Goal: Task Accomplishment & Management: Use online tool/utility

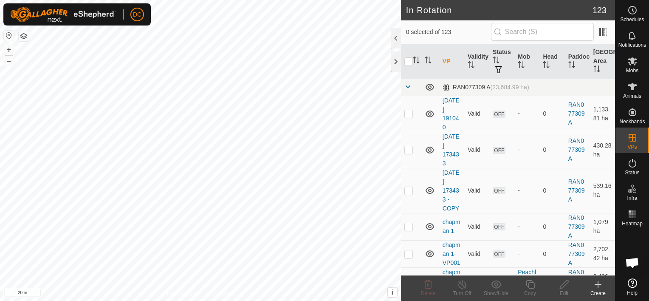
checkbox input "true"
click at [634, 57] on icon at bounding box center [632, 61] width 10 height 10
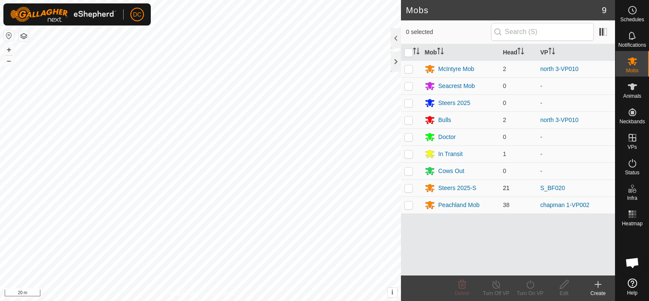
click at [406, 186] on p-checkbox at bounding box center [408, 187] width 8 height 7
checkbox input "true"
click at [530, 284] on icon at bounding box center [530, 284] width 11 height 10
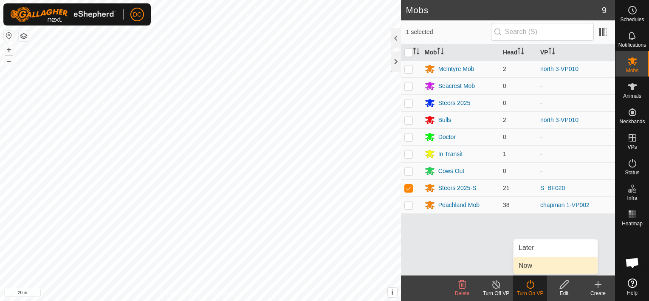
click at [533, 263] on link "Now" at bounding box center [555, 265] width 84 height 17
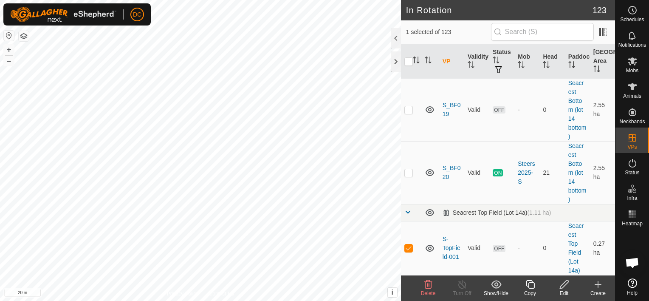
scroll to position [4262, 0]
click at [408, 246] on p-checkbox at bounding box center [408, 247] width 8 height 7
checkbox input "false"
click at [632, 60] on icon at bounding box center [631, 61] width 9 height 8
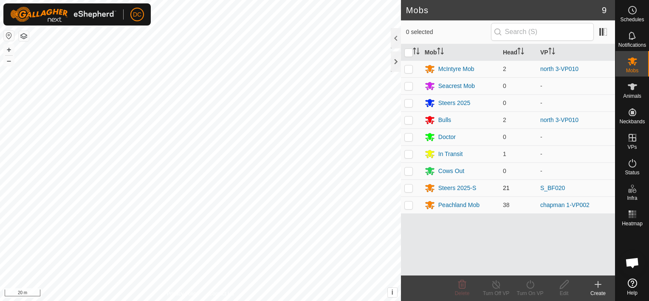
click at [409, 187] on p-checkbox at bounding box center [408, 187] width 8 height 7
checkbox input "true"
click at [531, 281] on icon at bounding box center [530, 284] width 8 height 8
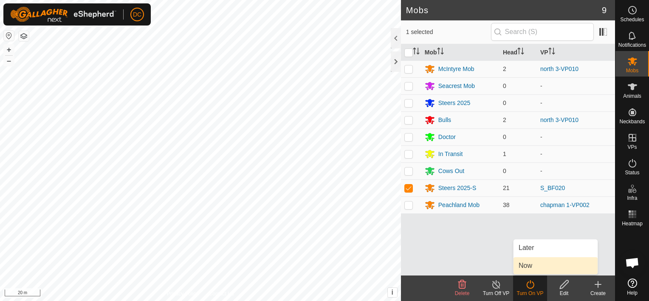
click at [531, 264] on link "Now" at bounding box center [555, 265] width 84 height 17
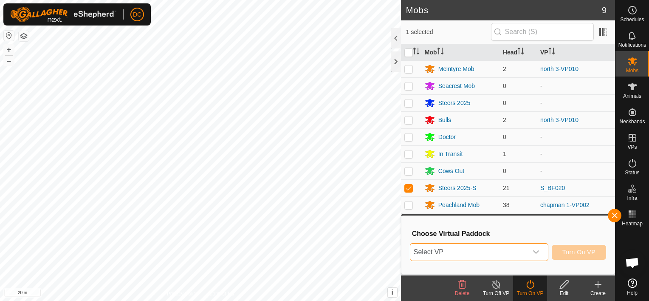
click at [473, 253] on span "Select VP" at bounding box center [468, 251] width 117 height 17
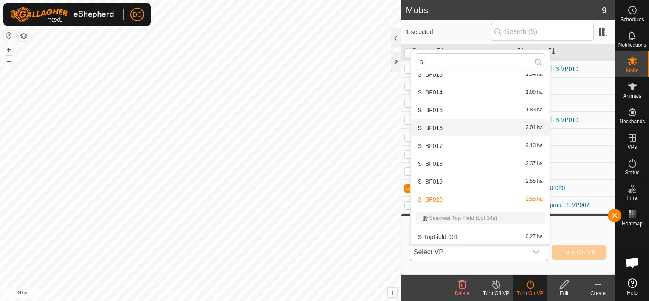
scroll to position [476, 0]
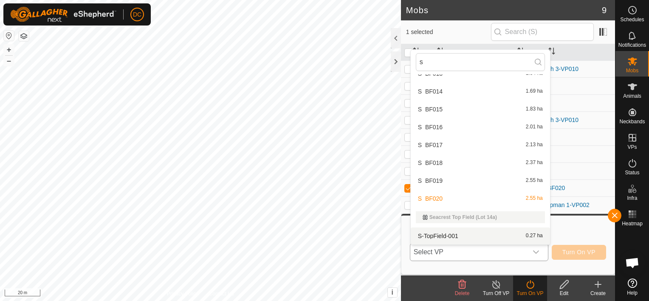
type input "s"
click at [456, 233] on li "S-TopField-001 0.27 ha" at bounding box center [479, 235] width 139 height 17
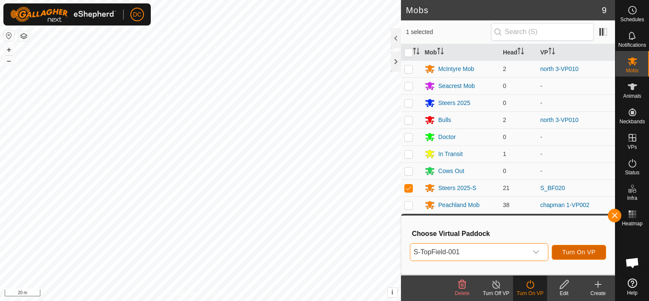
click at [582, 251] on span "Turn On VP" at bounding box center [578, 251] width 33 height 7
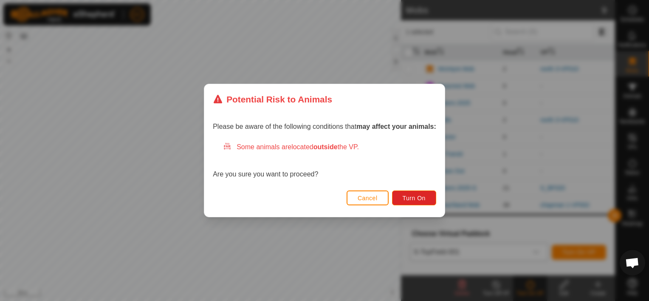
click at [370, 196] on span "Cancel" at bounding box center [367, 197] width 20 height 7
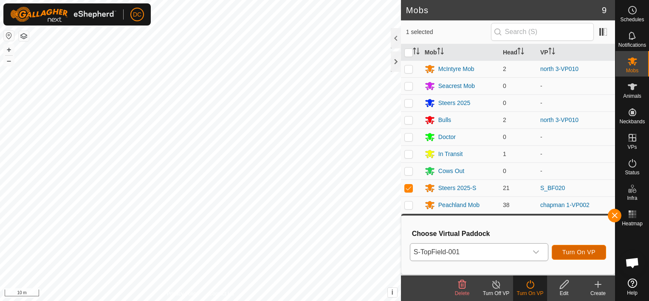
click at [586, 250] on span "Turn On VP" at bounding box center [578, 251] width 33 height 7
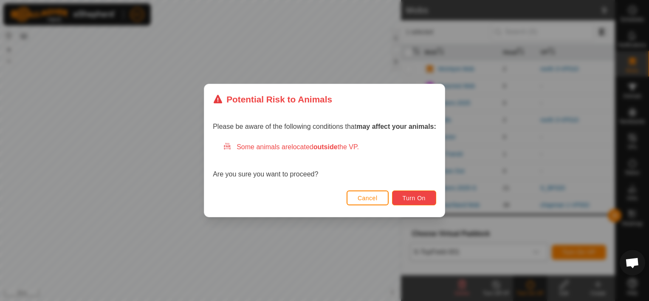
click at [419, 197] on span "Turn On" at bounding box center [413, 197] width 23 height 7
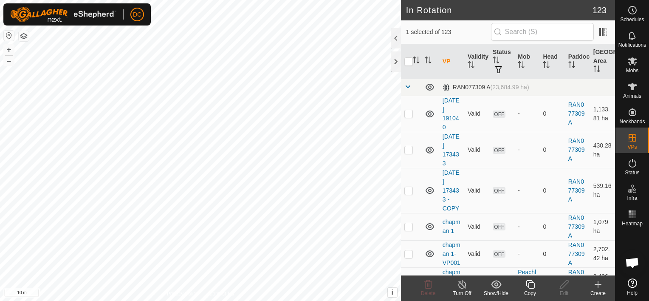
checkbox input "false"
checkbox input "true"
checkbox input "false"
click at [533, 286] on icon at bounding box center [530, 284] width 11 height 10
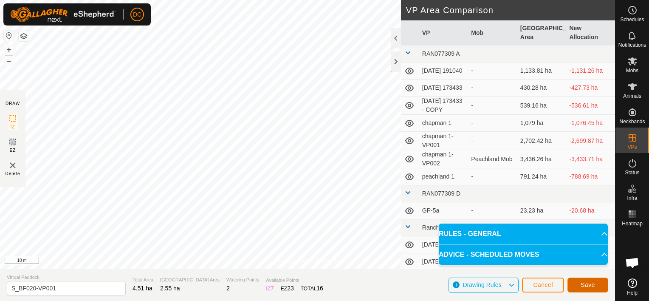
click at [588, 285] on span "Save" at bounding box center [587, 284] width 14 height 7
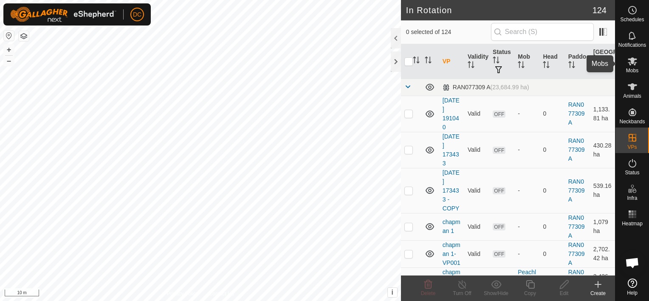
click at [633, 57] on icon at bounding box center [632, 61] width 10 height 10
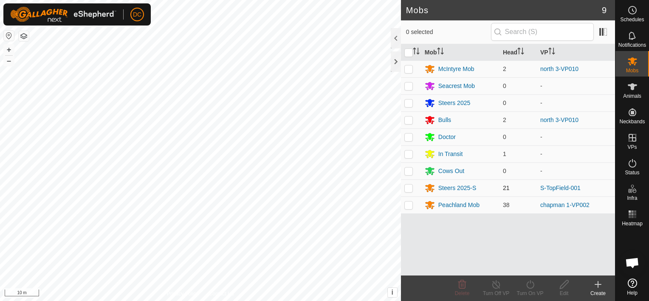
click at [408, 188] on p-checkbox at bounding box center [408, 187] width 8 height 7
checkbox input "true"
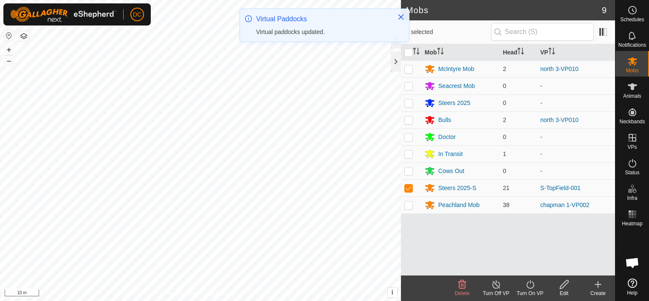
click at [528, 282] on icon at bounding box center [530, 284] width 11 height 10
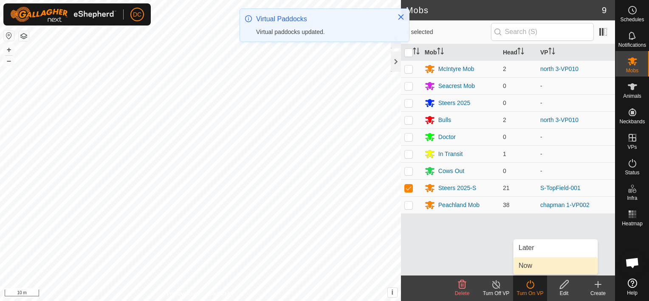
click at [523, 263] on link "Now" at bounding box center [555, 265] width 84 height 17
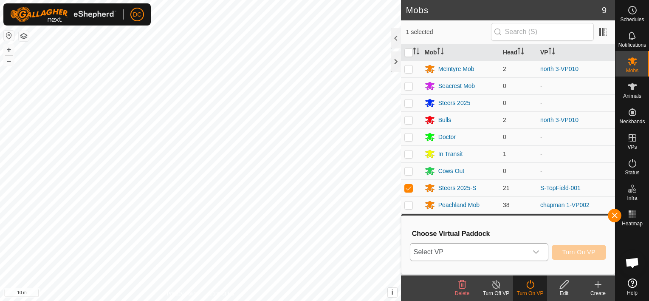
click at [536, 250] on icon "dropdown trigger" at bounding box center [535, 251] width 7 height 7
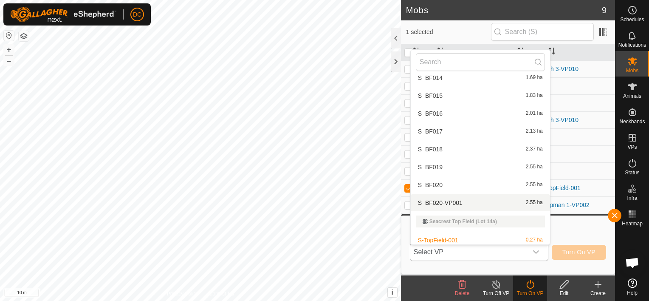
scroll to position [2138, 0]
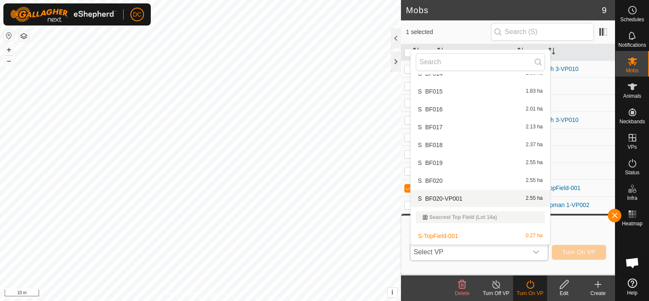
click at [448, 194] on li "S_BF020-VP001 2.55 ha" at bounding box center [479, 198] width 139 height 17
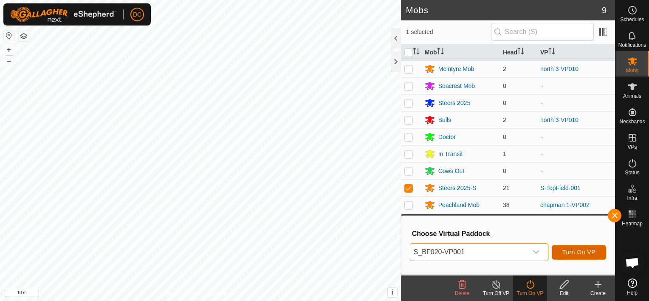
click at [581, 249] on span "Turn On VP" at bounding box center [578, 251] width 33 height 7
